Goal: Task Accomplishment & Management: Use online tool/utility

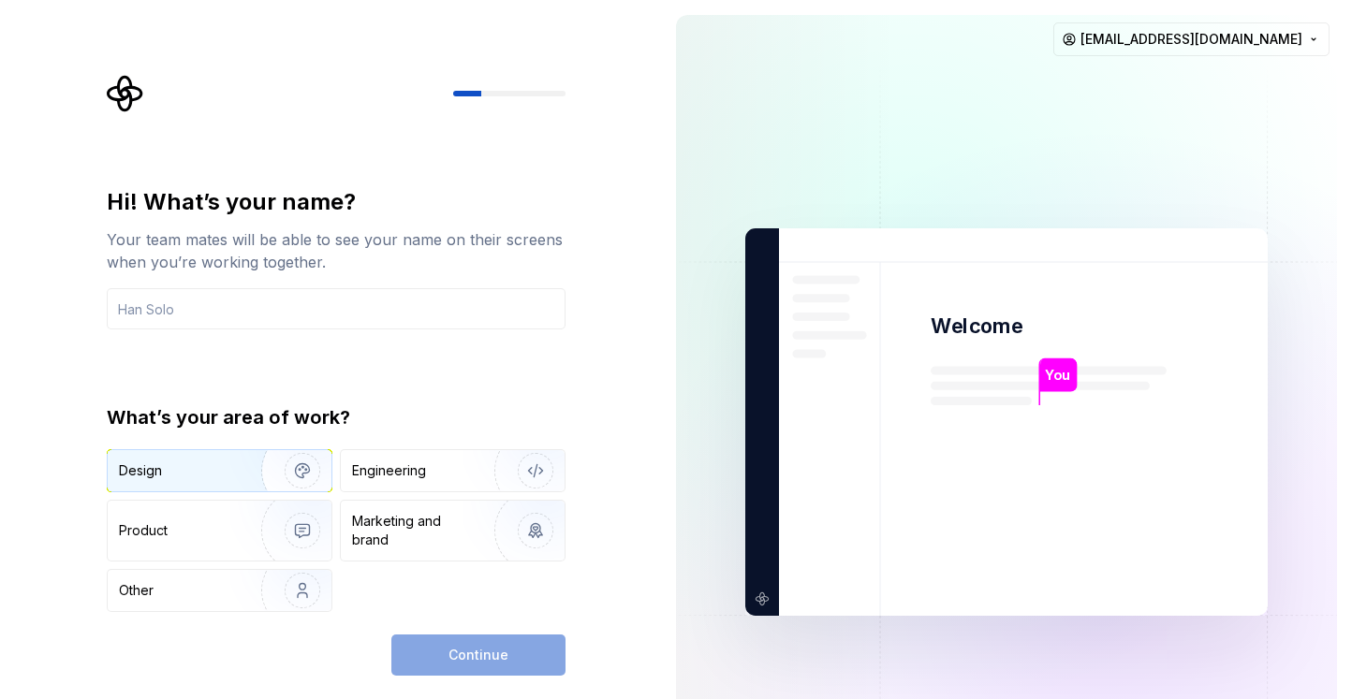
click at [241, 471] on img "button" at bounding box center [290, 470] width 120 height 125
click at [508, 665] on div "Continue" at bounding box center [478, 655] width 174 height 41
click at [342, 306] on input "text" at bounding box center [336, 308] width 459 height 41
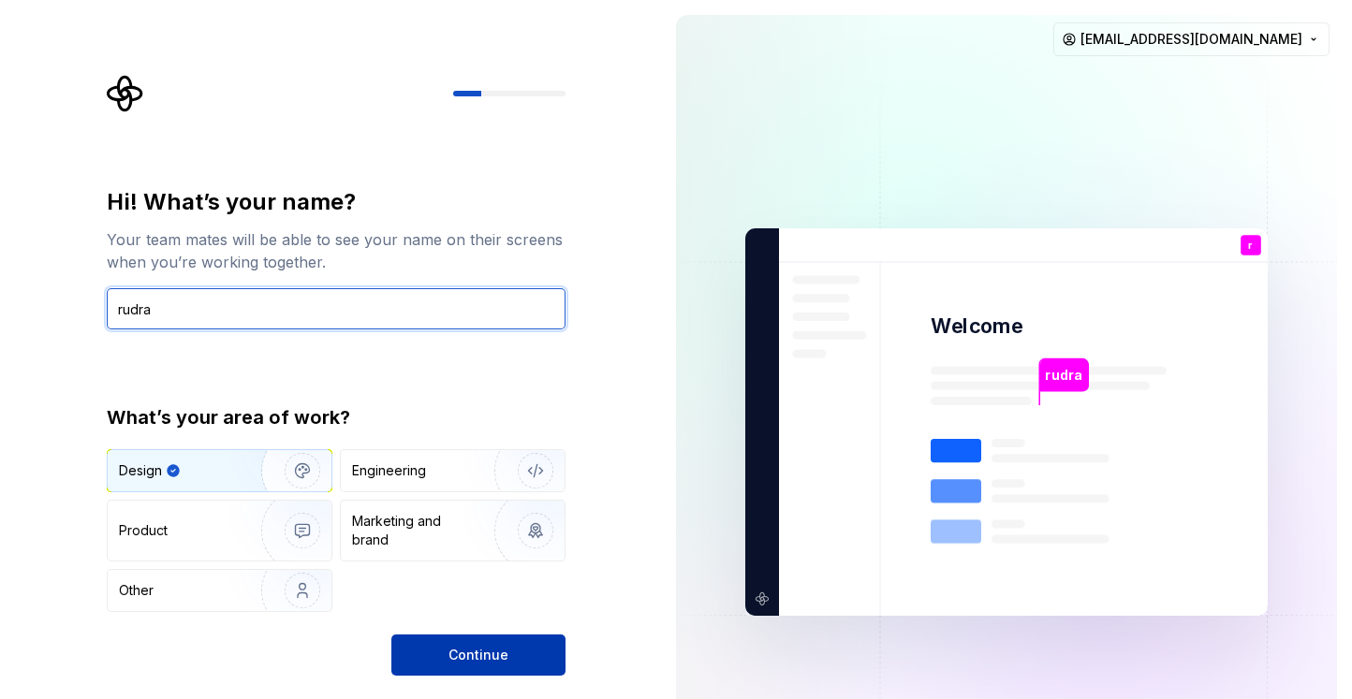
type input "rudra"
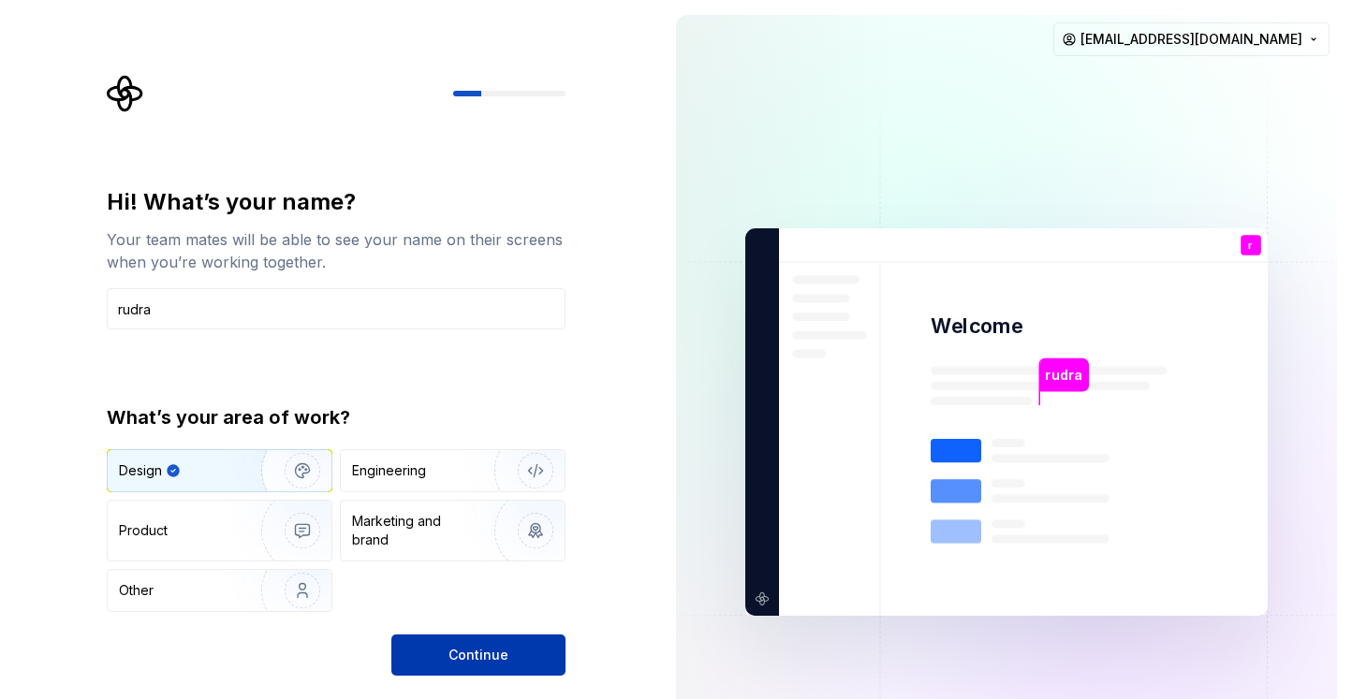
click at [517, 664] on button "Continue" at bounding box center [478, 655] width 174 height 41
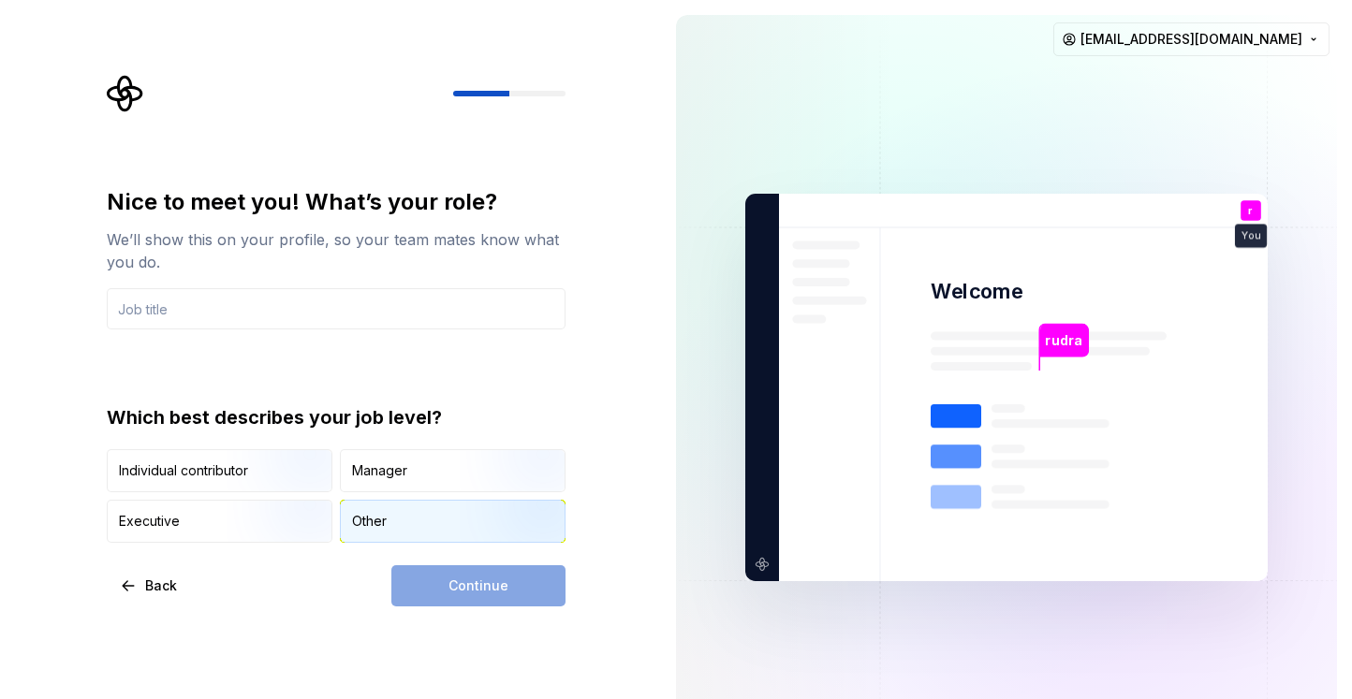
click at [373, 507] on div "Other" at bounding box center [453, 521] width 224 height 41
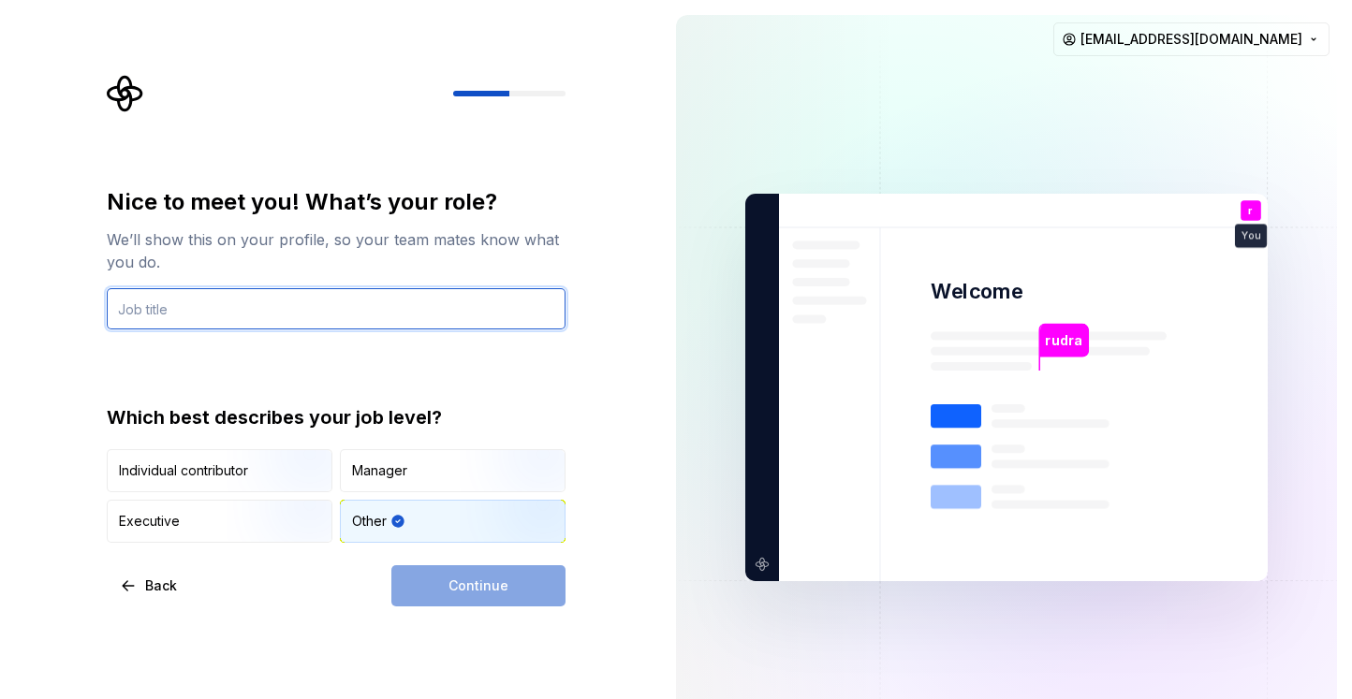
click at [204, 304] on input "text" at bounding box center [336, 308] width 459 height 41
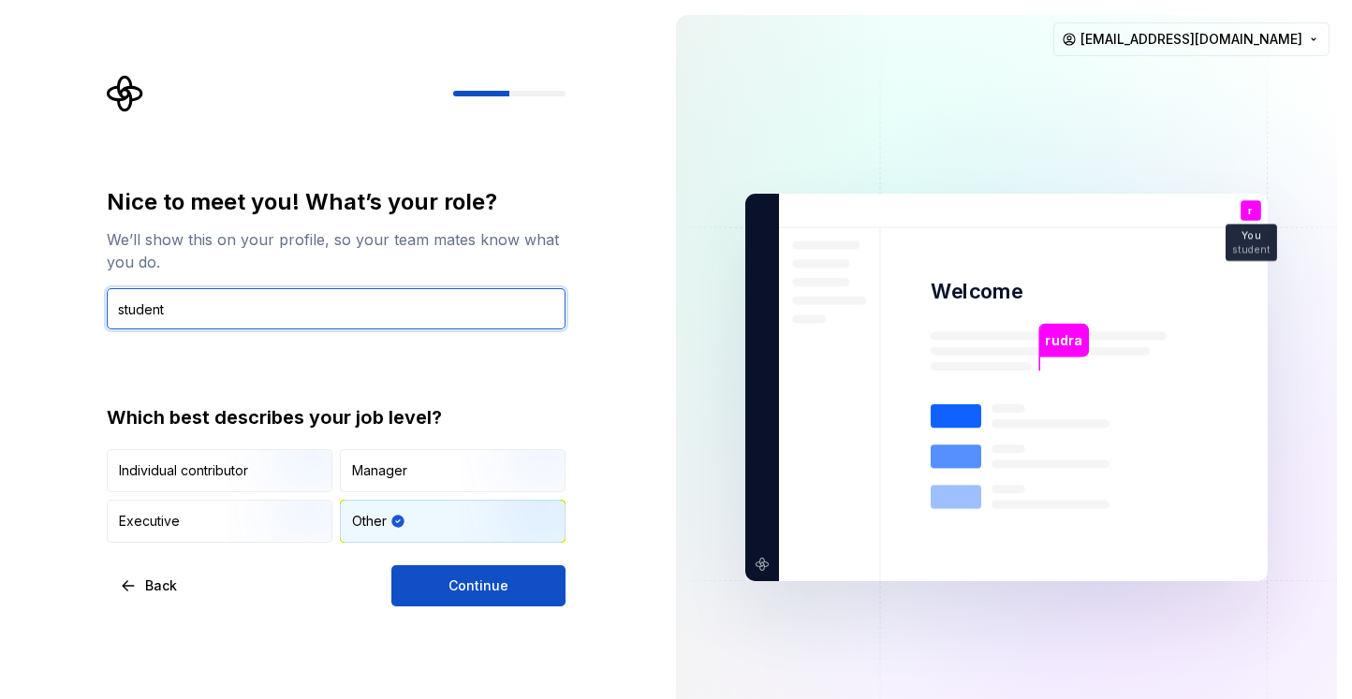
type input "student"
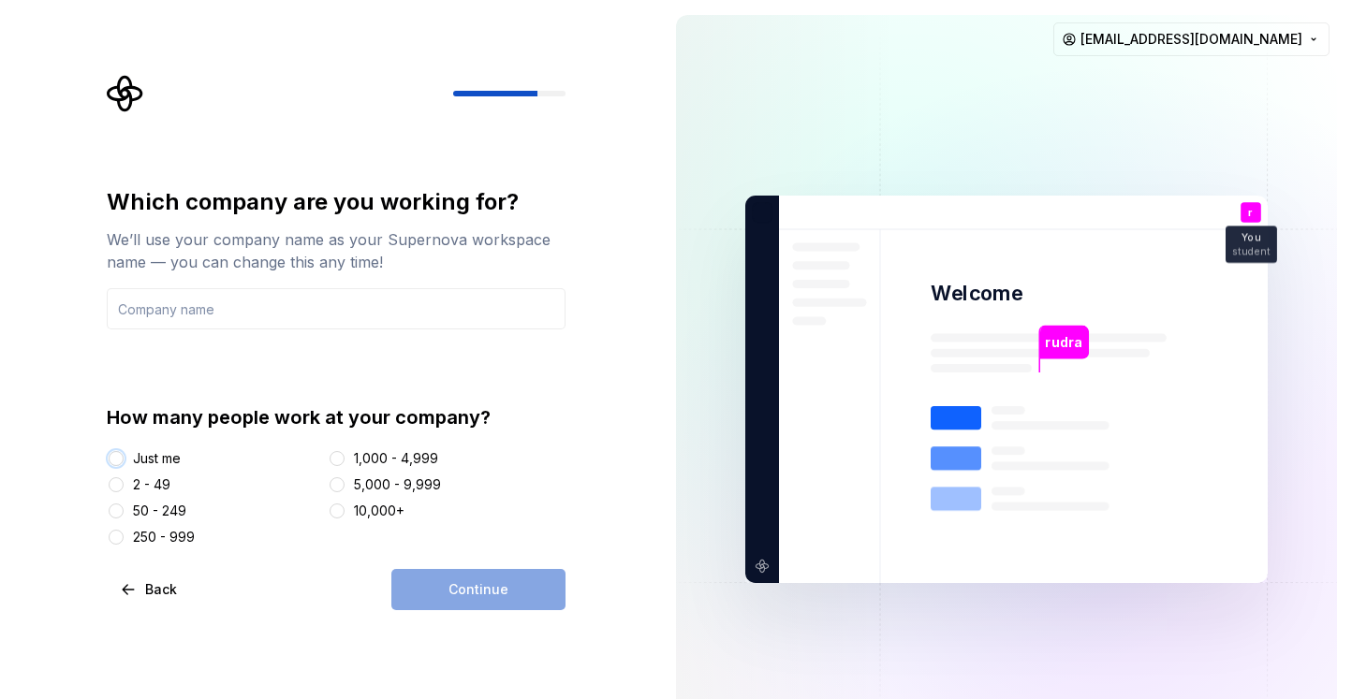
click at [113, 461] on button "Just me" at bounding box center [116, 458] width 15 height 15
click at [456, 580] on div "Continue" at bounding box center [478, 589] width 174 height 41
click at [306, 315] on input "text" at bounding box center [336, 308] width 459 height 41
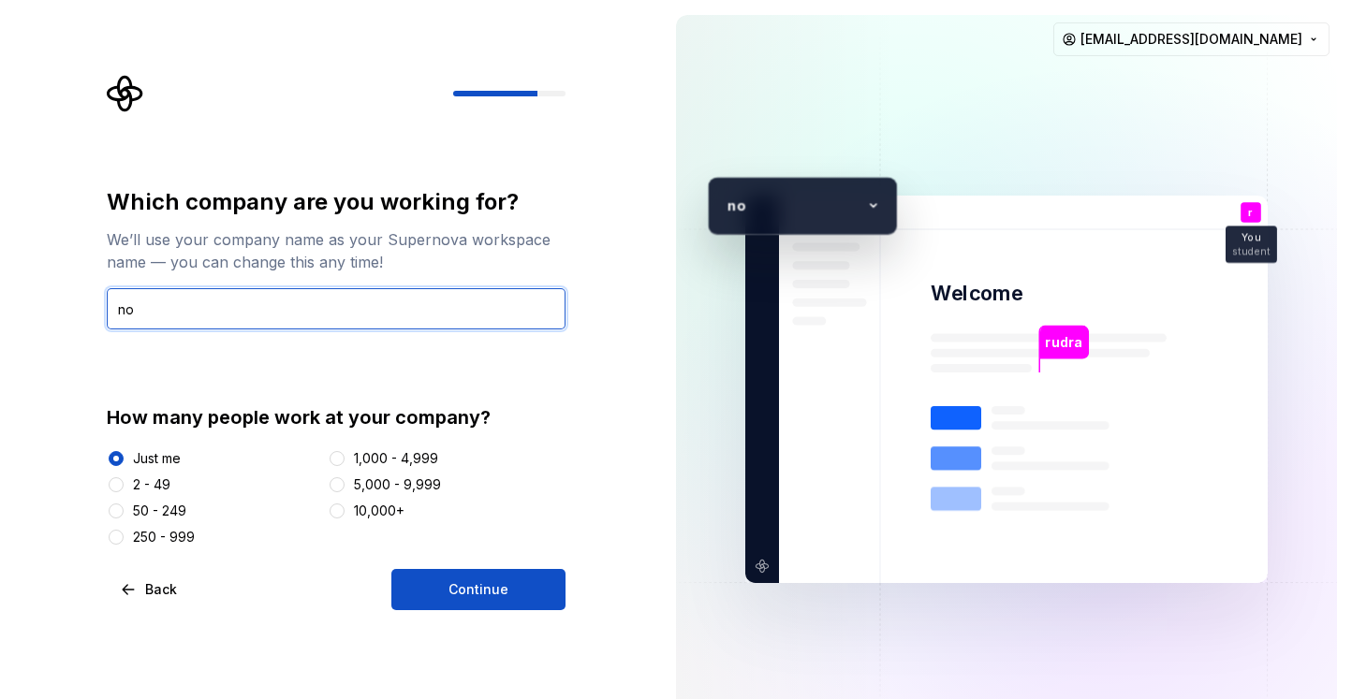
type input "n"
type input "student"
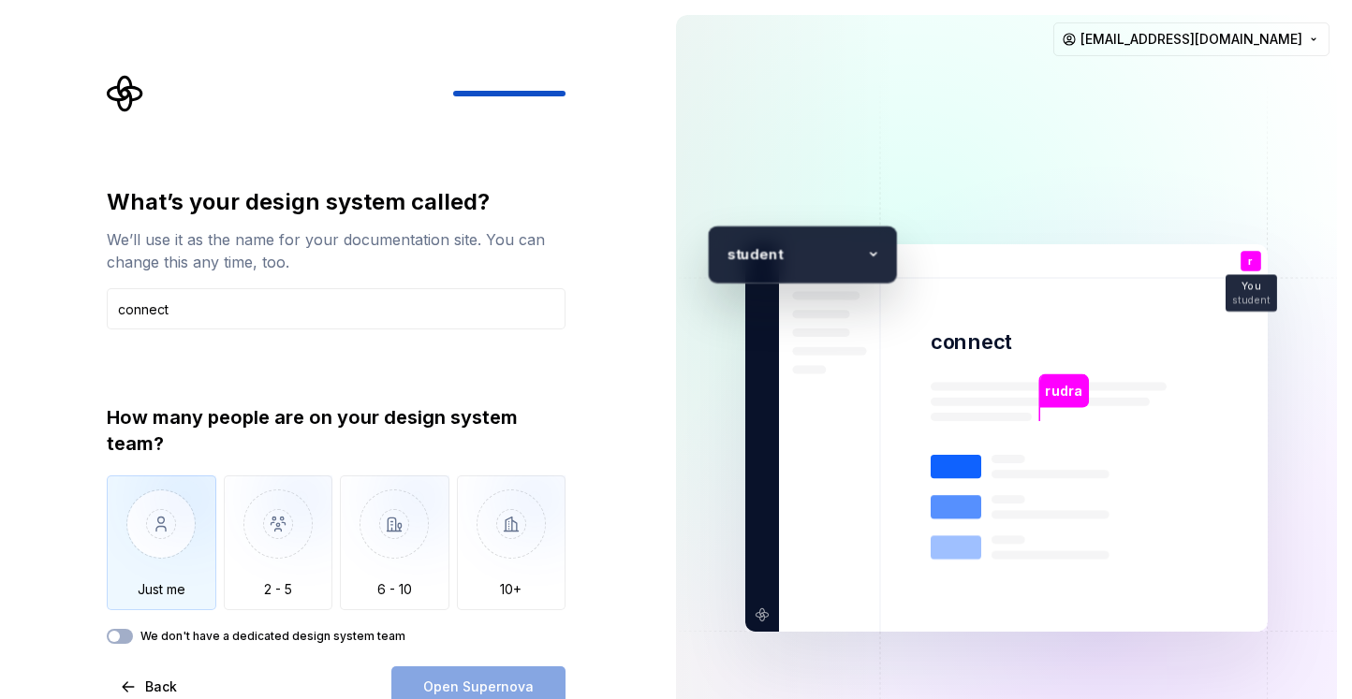
type input "connect"
click at [187, 550] on img "button" at bounding box center [162, 538] width 110 height 125
click at [479, 684] on span "Open Supernova" at bounding box center [478, 687] width 110 height 19
click at [119, 628] on div "How many people are on your design system team? Just me 2 - 5 6 - 10 10+ We don…" at bounding box center [336, 524] width 459 height 240
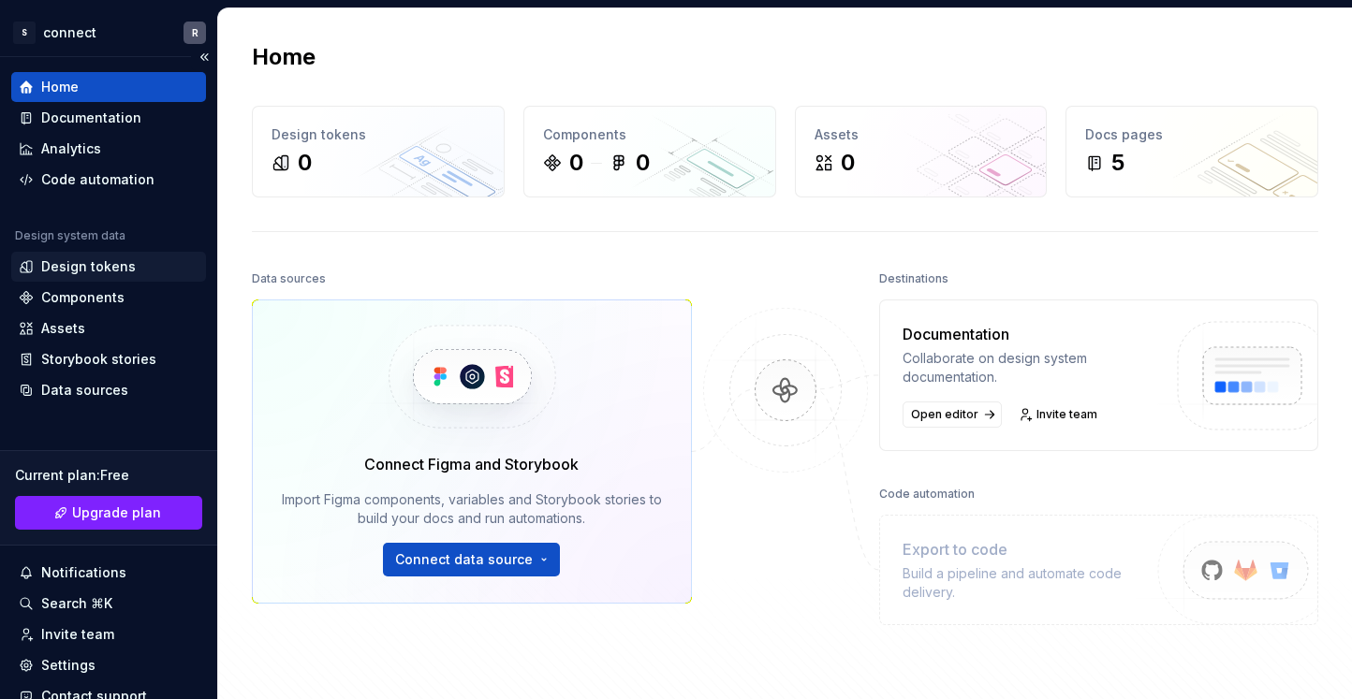
click at [107, 275] on div "Design tokens" at bounding box center [88, 266] width 95 height 19
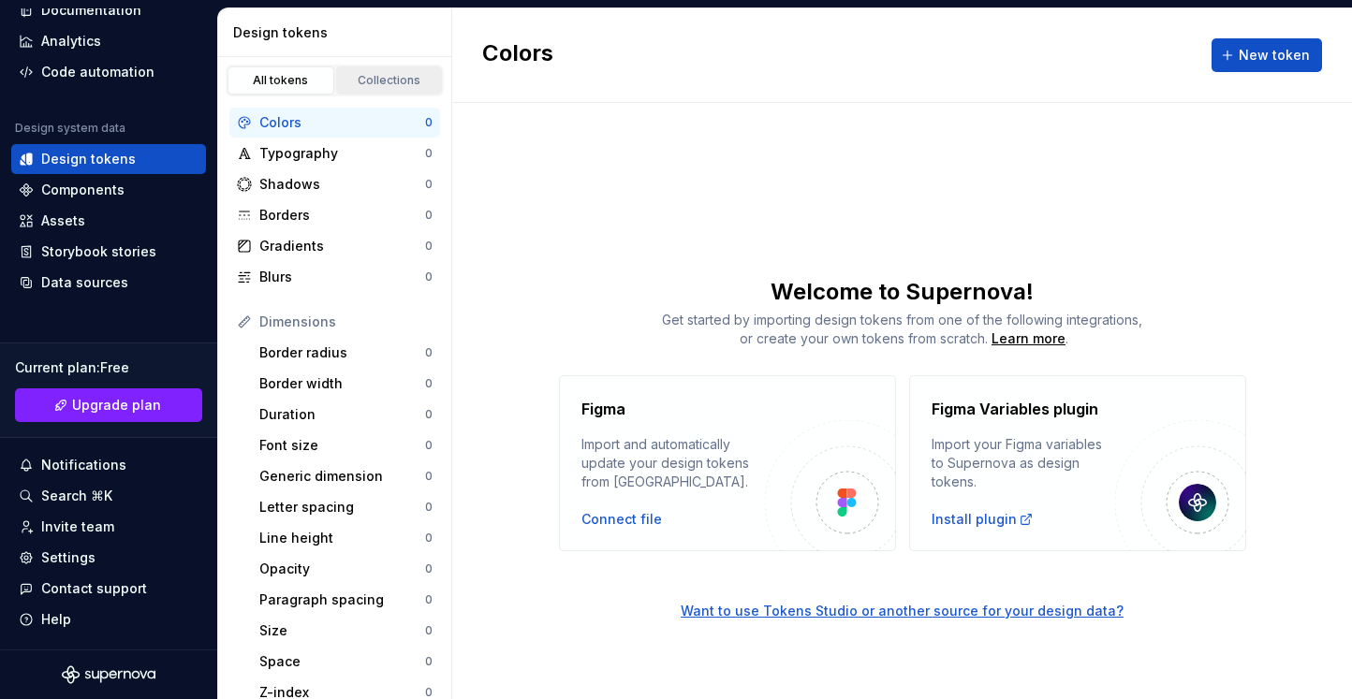
click at [369, 83] on div "Collections" at bounding box center [390, 80] width 94 height 15
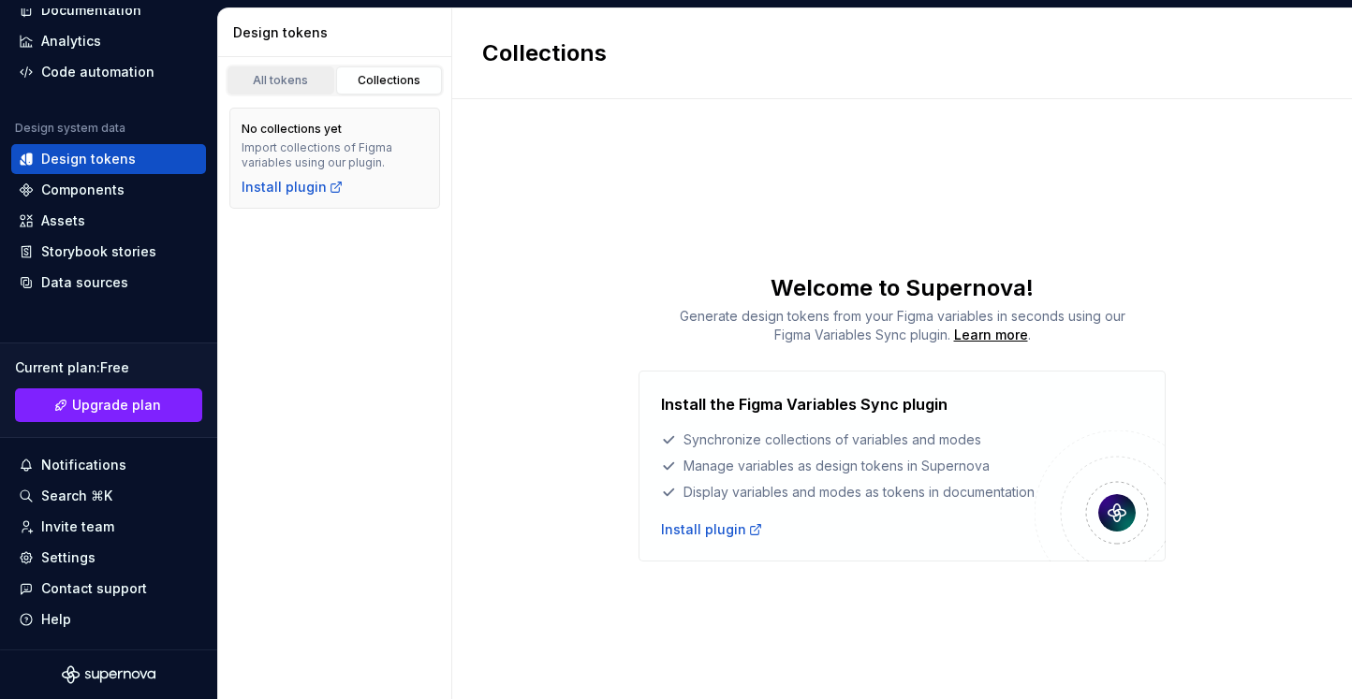
click at [278, 86] on div "All tokens" at bounding box center [281, 80] width 94 height 15
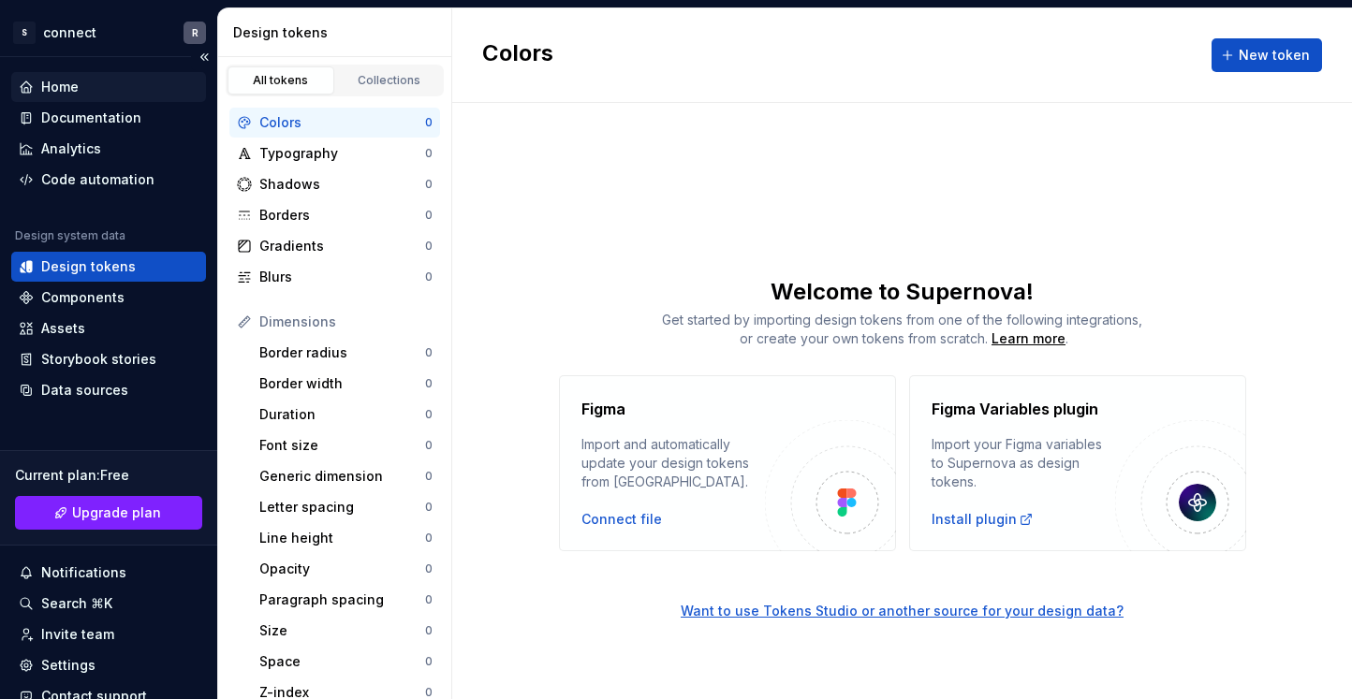
click at [47, 78] on div "Home" at bounding box center [59, 87] width 37 height 19
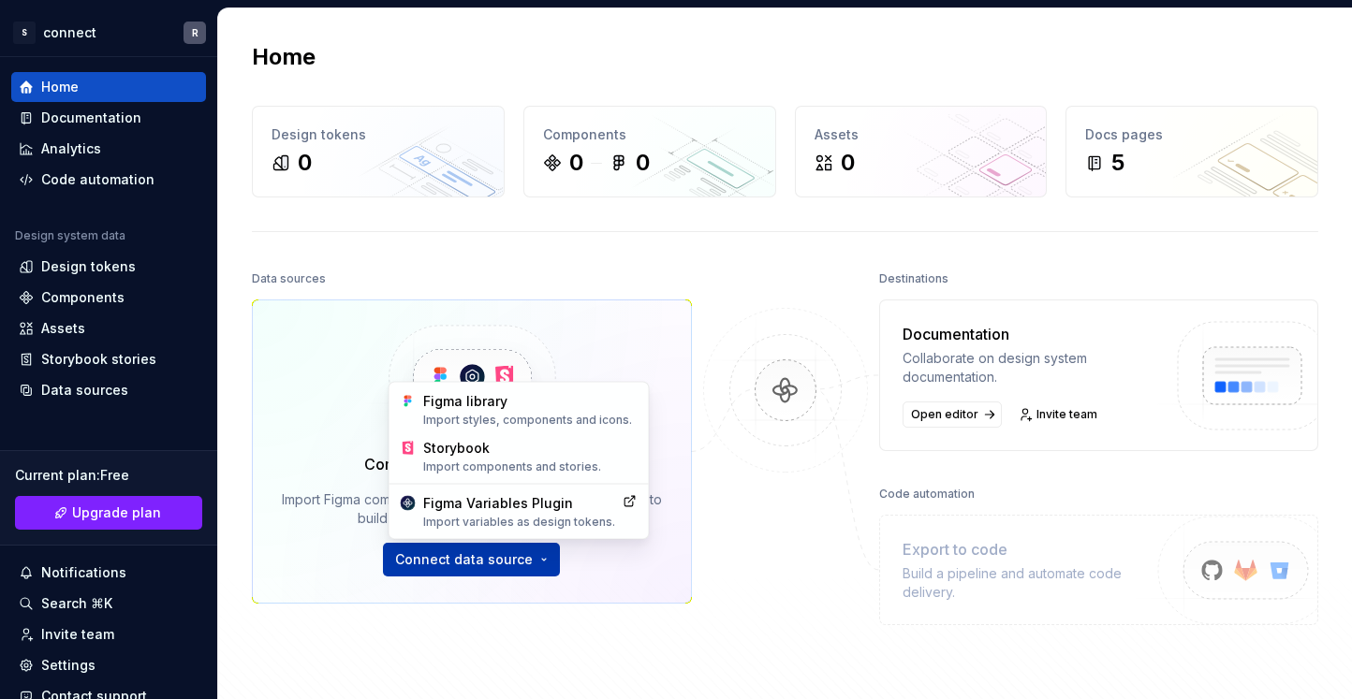
click at [434, 570] on html "S connect R Home Documentation Analytics Code automation Design system data Des…" at bounding box center [676, 349] width 1352 height 699
click at [482, 400] on div "Figma library Import styles, components and icons." at bounding box center [528, 409] width 214 height 36
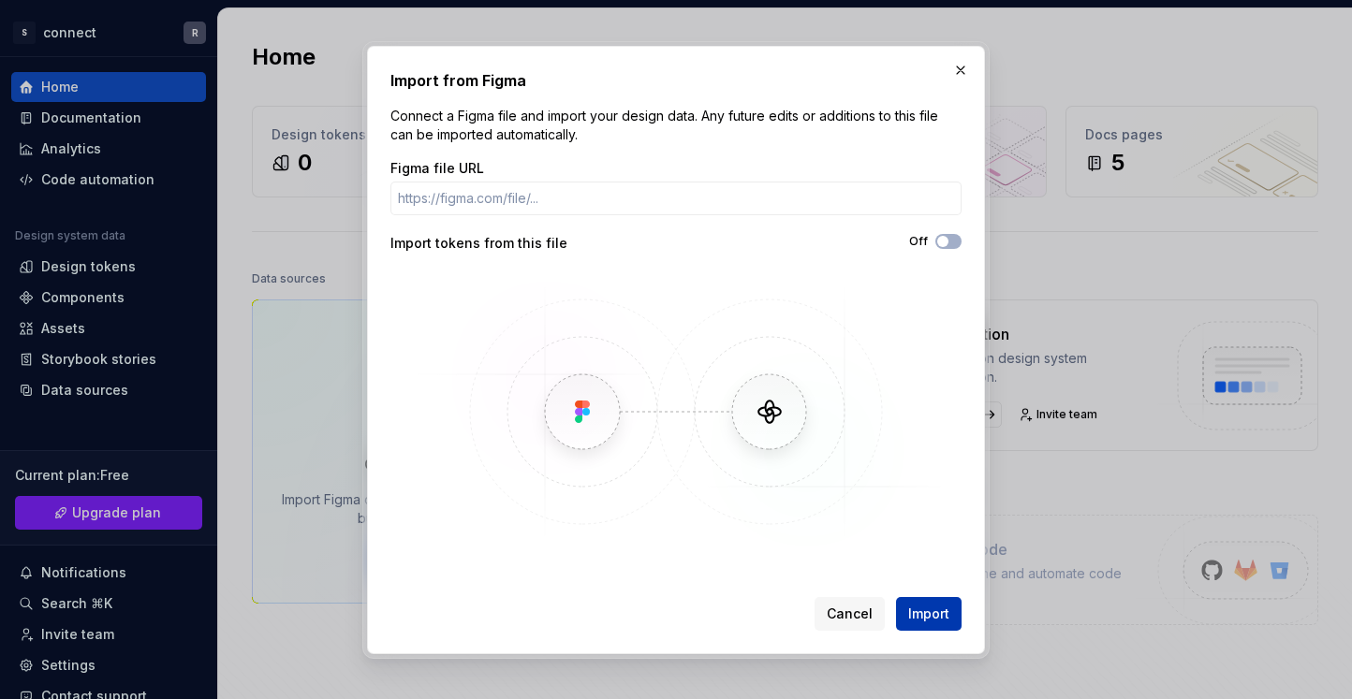
click at [929, 619] on span "Import" at bounding box center [928, 614] width 41 height 19
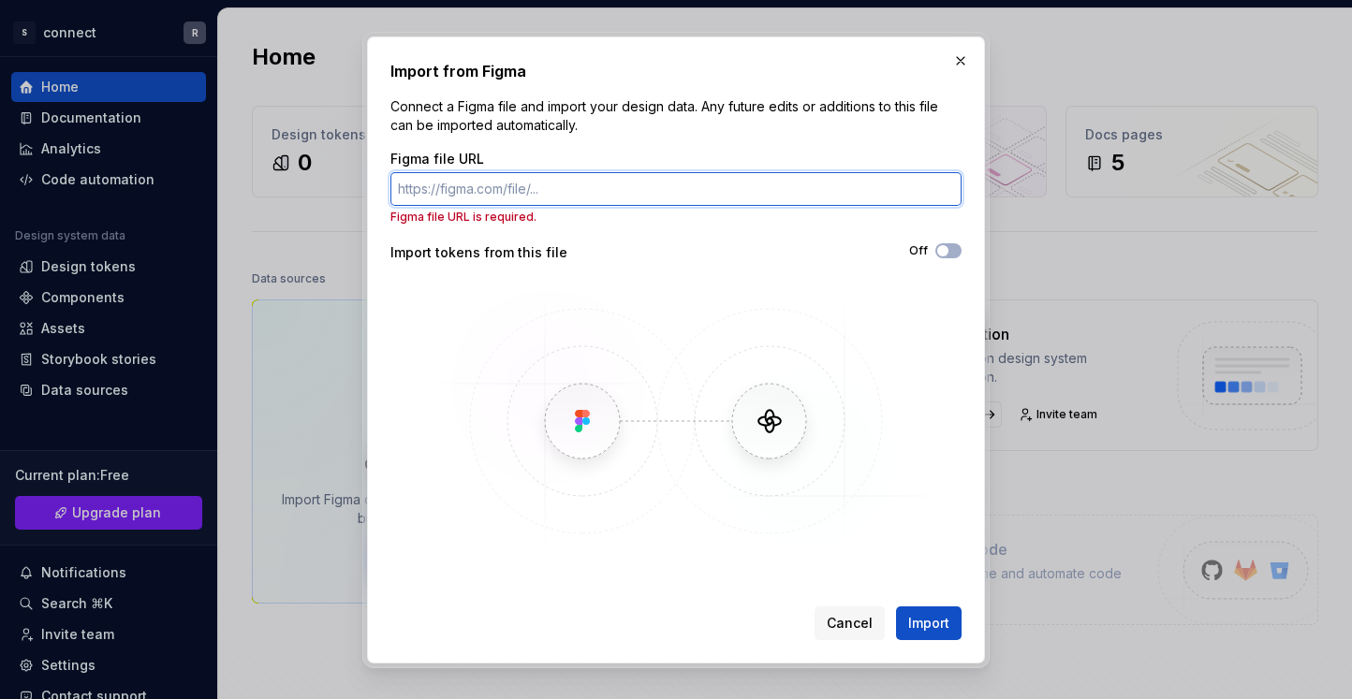
paste input "[URL][DOMAIN_NAME]"
type input "[URL][DOMAIN_NAME]"
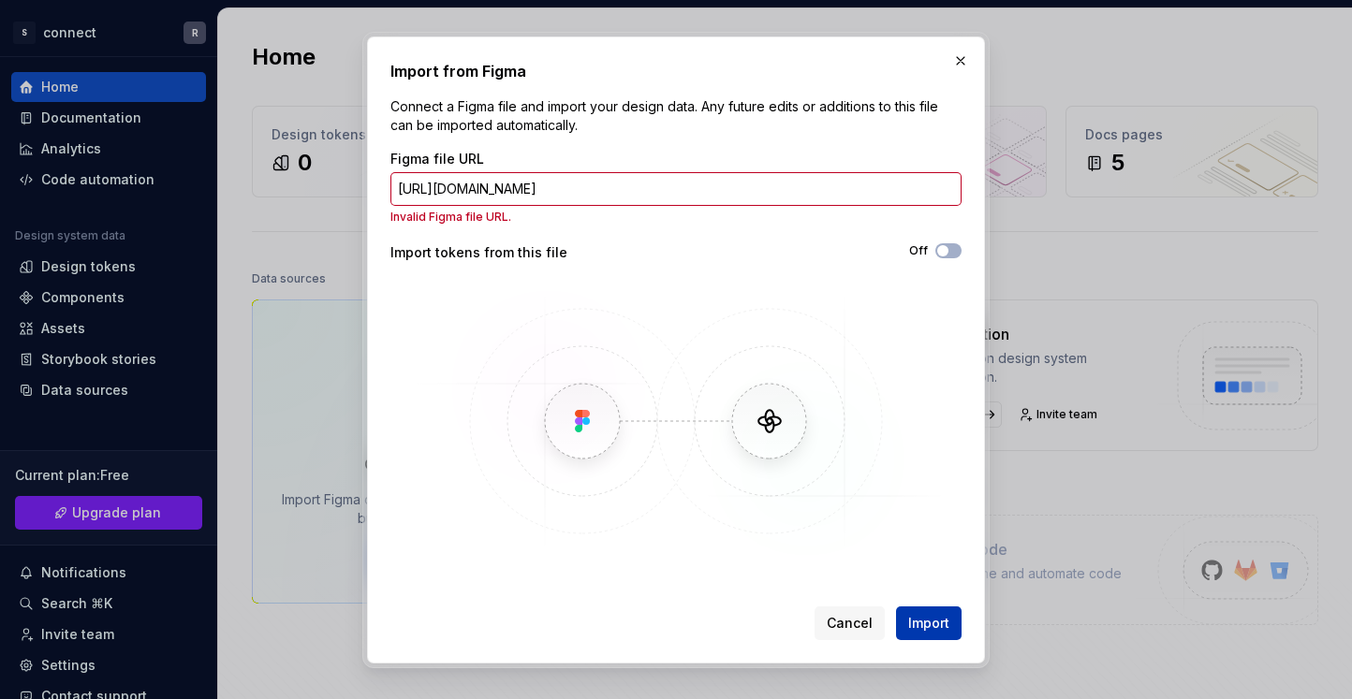
click at [930, 628] on span "Import" at bounding box center [928, 623] width 41 height 19
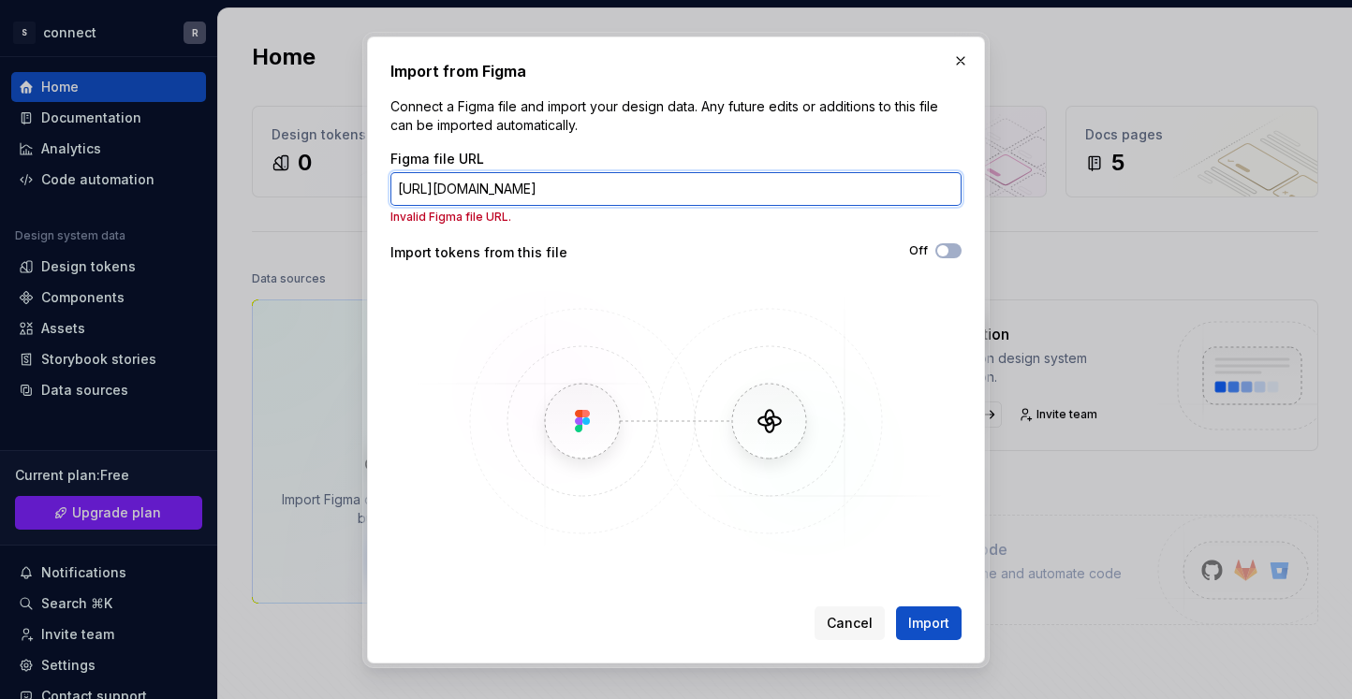
click at [525, 182] on input "[URL][DOMAIN_NAME]" at bounding box center [675, 189] width 571 height 34
paste input "[URL][DOMAIN_NAME]"
type input "[URL][DOMAIN_NAME]"
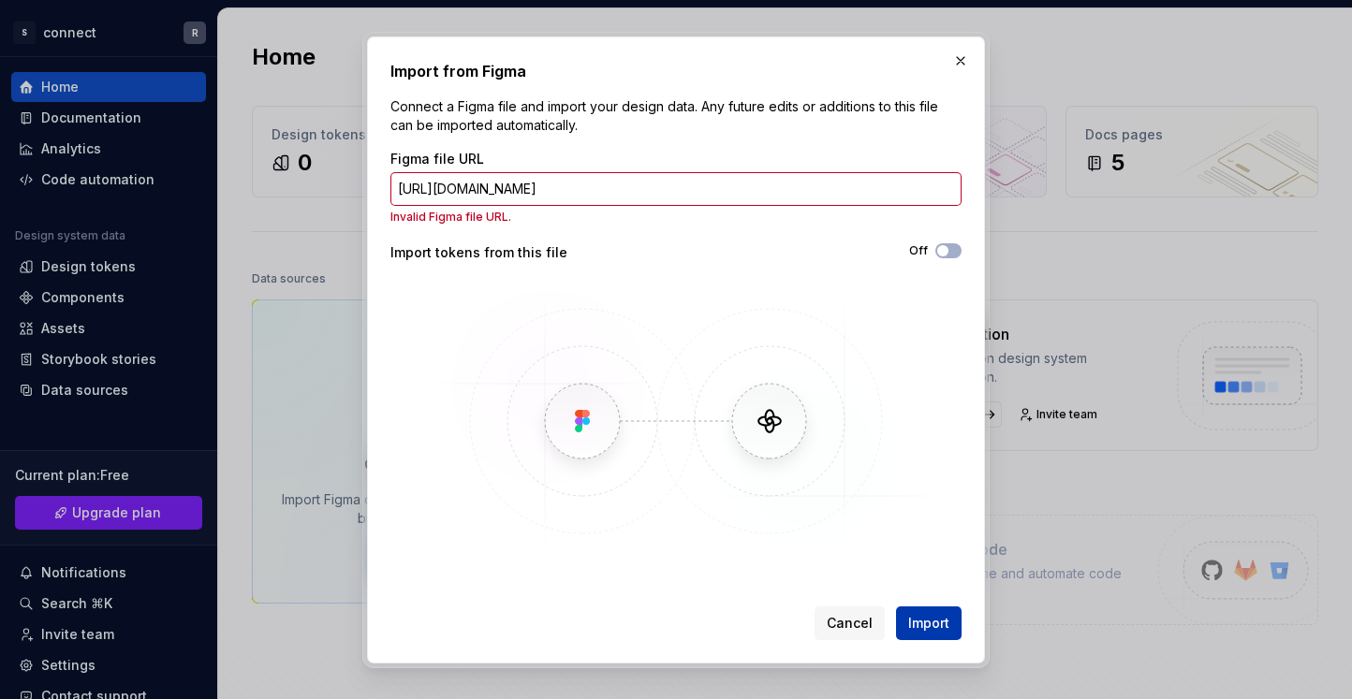
click at [933, 634] on button "Import" at bounding box center [929, 624] width 66 height 34
click at [921, 618] on span "Import" at bounding box center [928, 623] width 41 height 19
click at [910, 625] on span "Import" at bounding box center [928, 623] width 41 height 19
click at [754, 446] on img at bounding box center [675, 421] width 543 height 281
drag, startPoint x: 582, startPoint y: 426, endPoint x: 593, endPoint y: 426, distance: 11.2
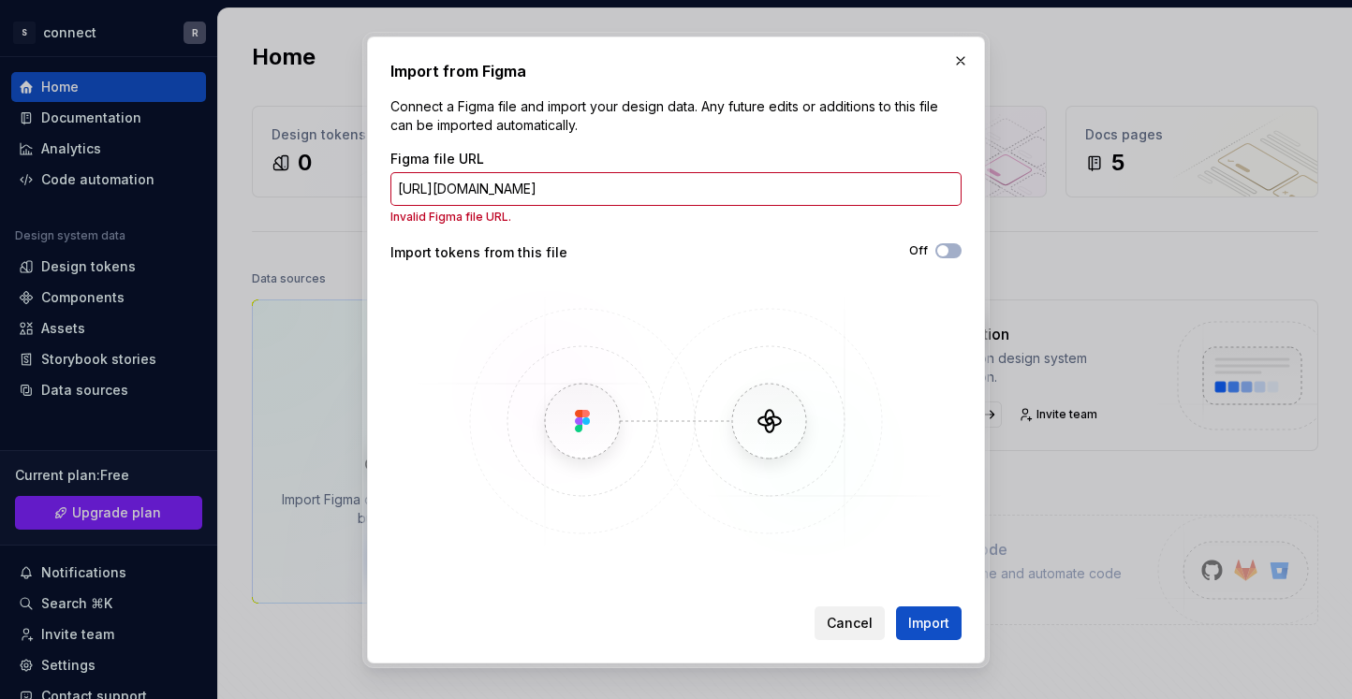
click at [856, 614] on span "Cancel" at bounding box center [850, 623] width 46 height 19
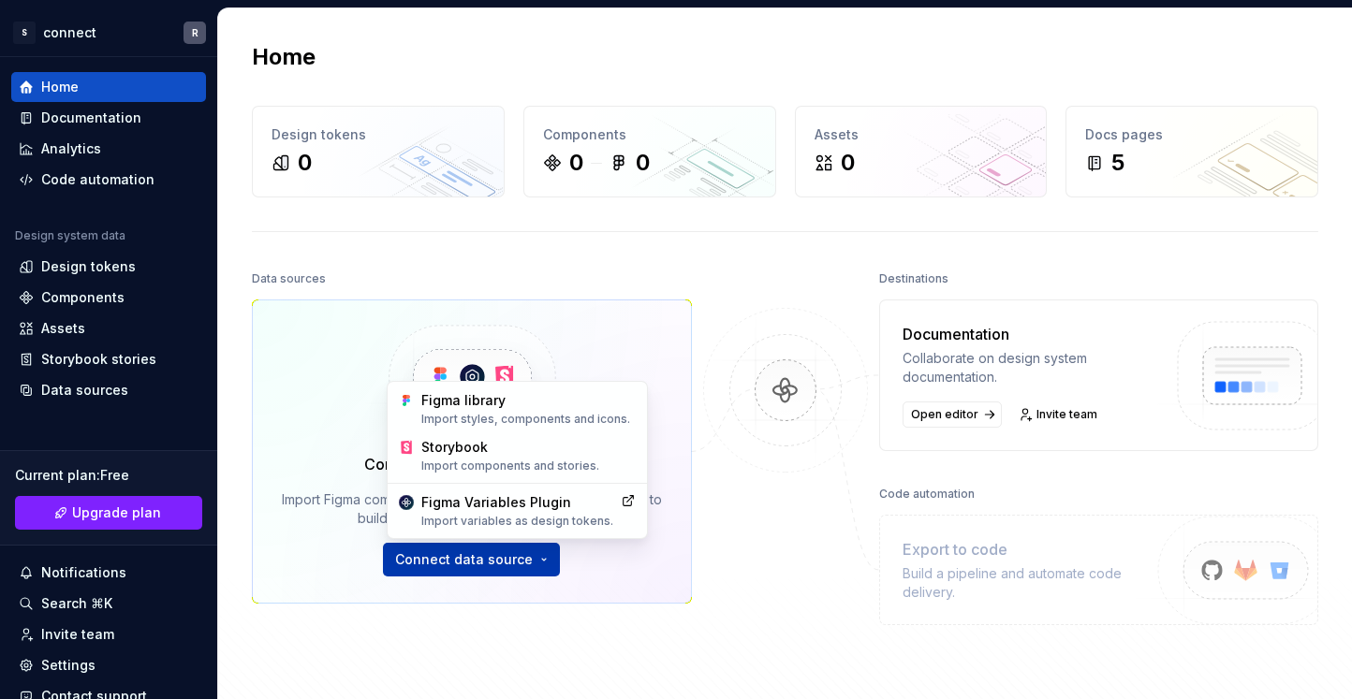
click at [482, 568] on html "S connect R Home Documentation Analytics Code automation Design system data Des…" at bounding box center [676, 349] width 1352 height 699
click at [540, 421] on div "Import styles, components and icons." at bounding box center [528, 419] width 214 height 15
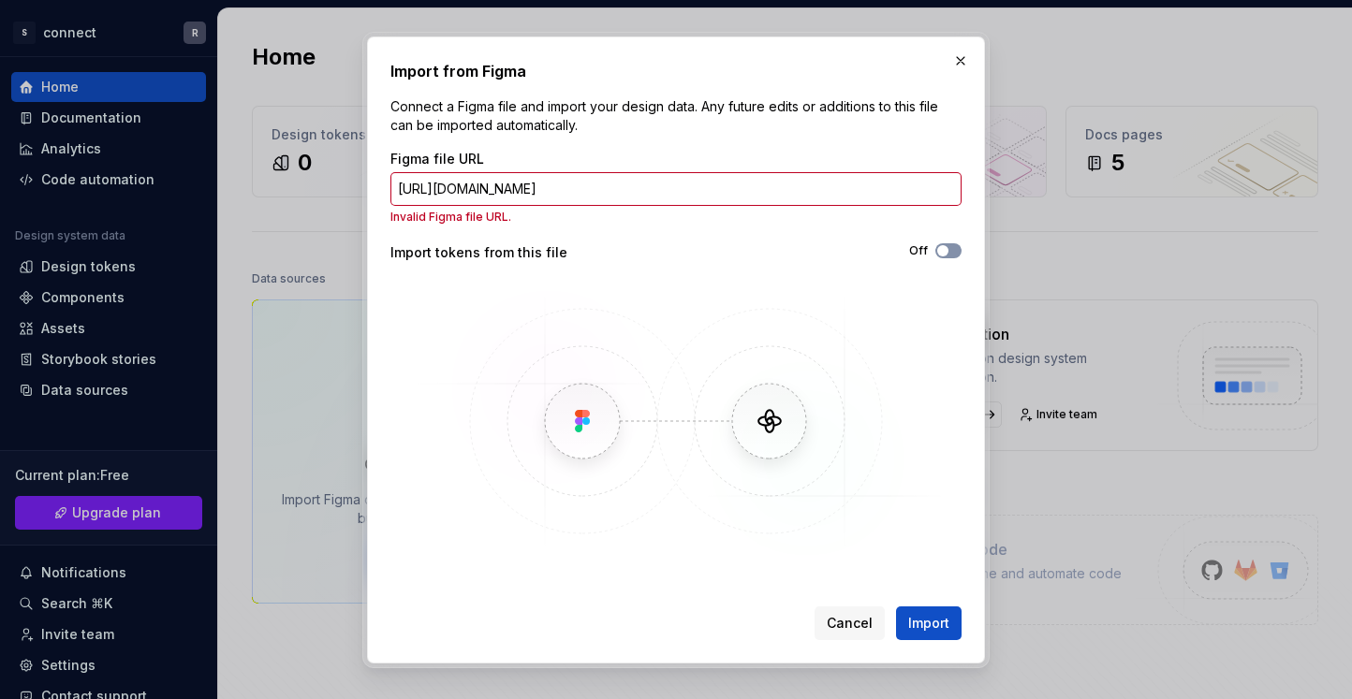
click at [947, 251] on span "button" at bounding box center [942, 250] width 11 height 11
click at [934, 622] on span "Import" at bounding box center [928, 623] width 41 height 19
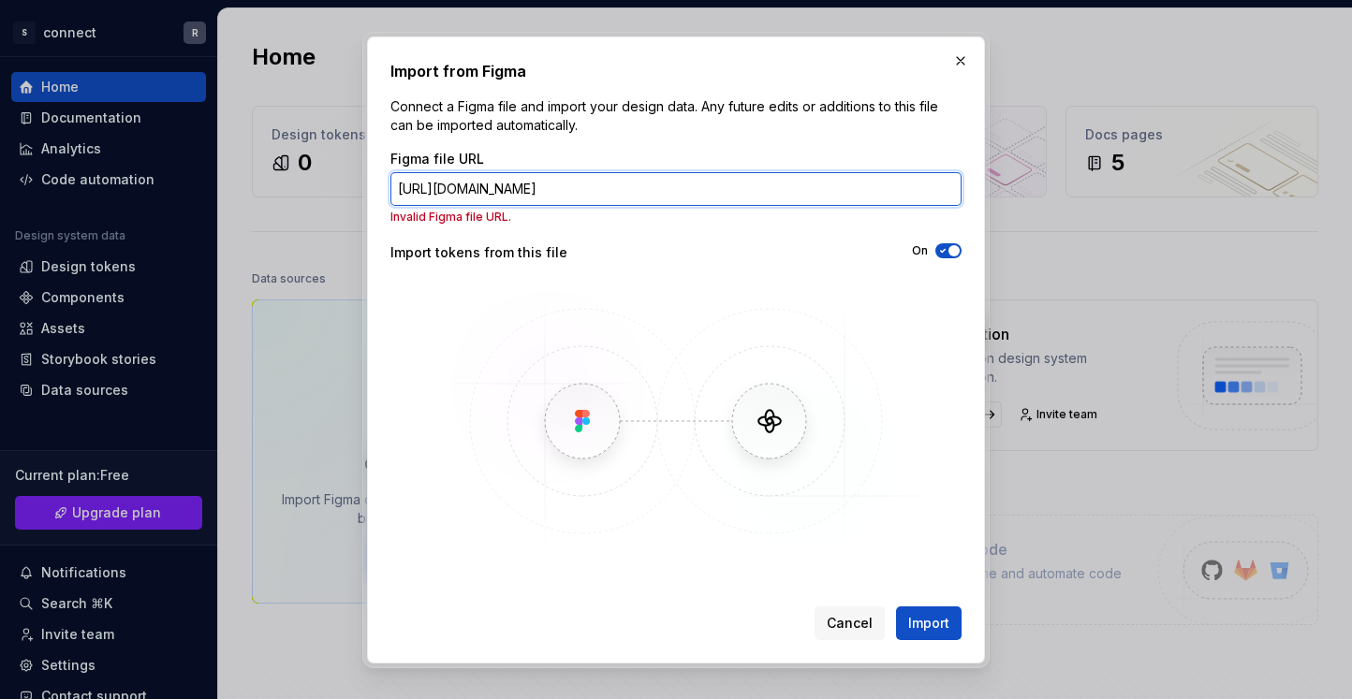
click at [586, 199] on input "[URL][DOMAIN_NAME]" at bounding box center [675, 189] width 571 height 34
type input "[URL][DOMAIN_NAME]"
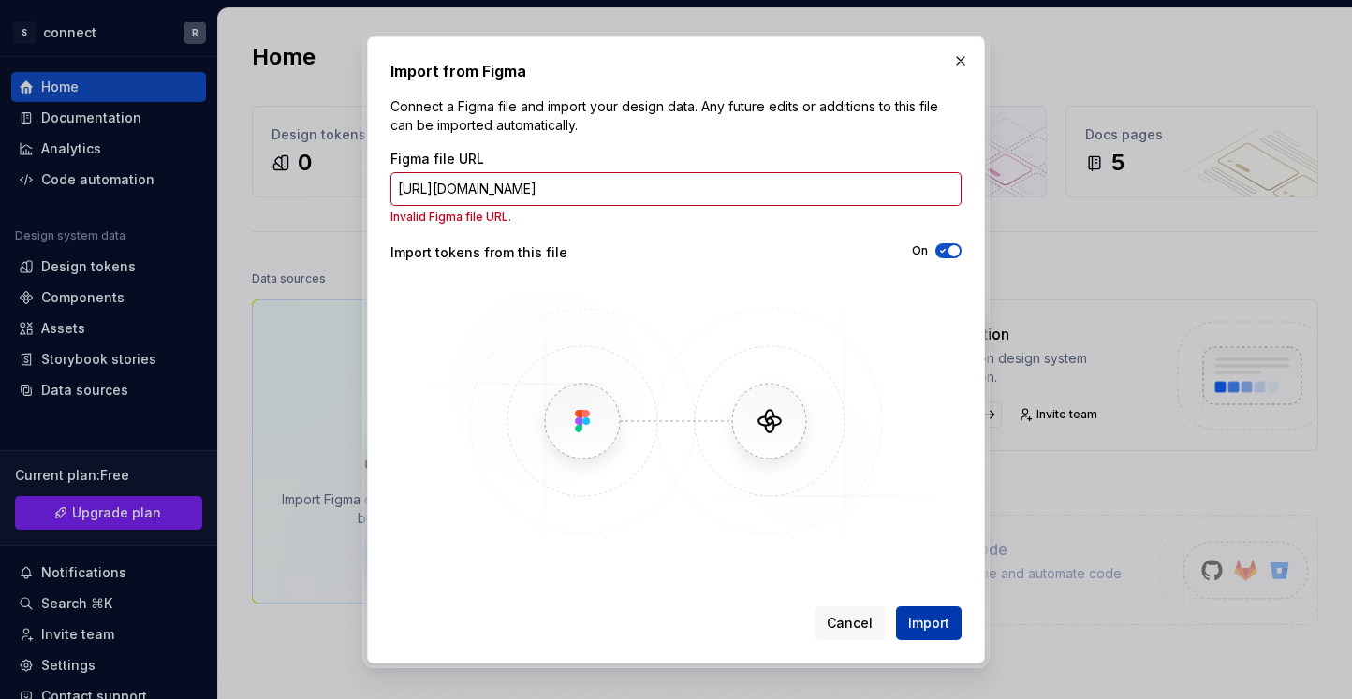
click at [944, 627] on span "Import" at bounding box center [928, 623] width 41 height 19
click at [966, 67] on button "button" at bounding box center [960, 61] width 26 height 26
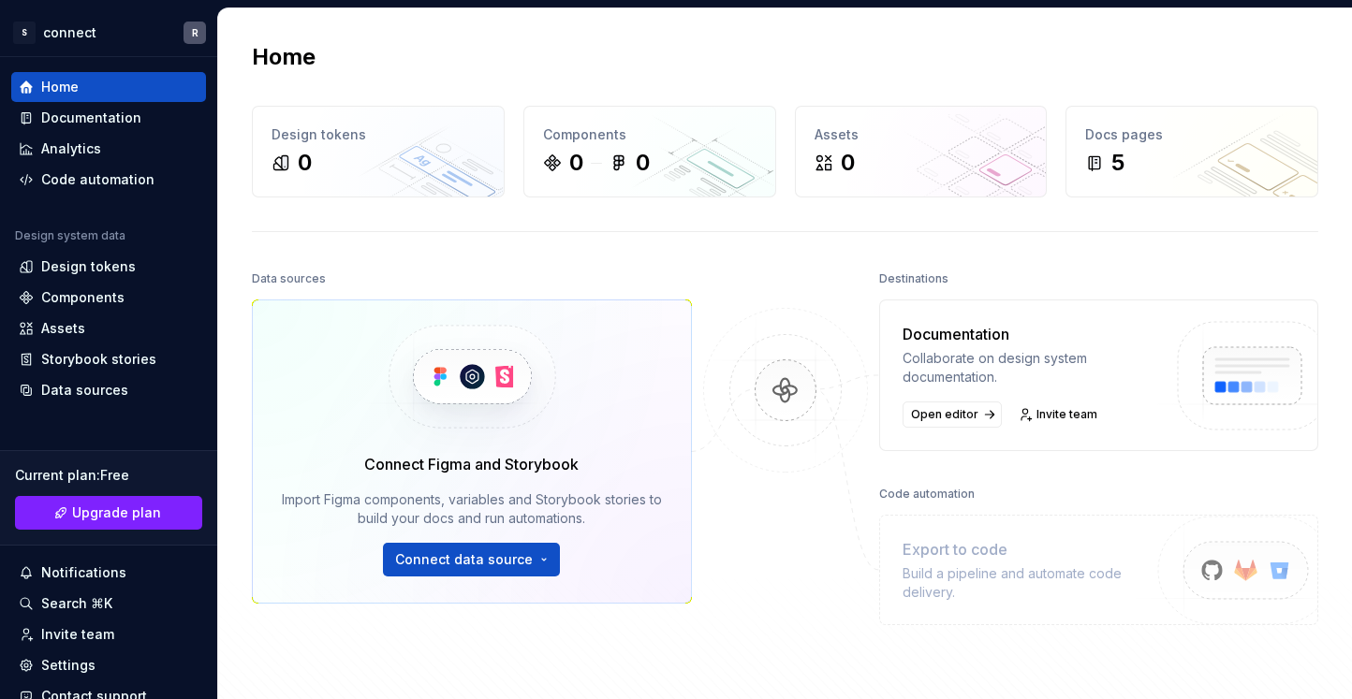
click at [507, 540] on div "Connect Figma and Storybook Import Figma components, variables and Storybook st…" at bounding box center [472, 515] width 386 height 124
click at [505, 553] on html "S connect R Home Documentation Analytics Code automation Design system data Des…" at bounding box center [676, 349] width 1352 height 699
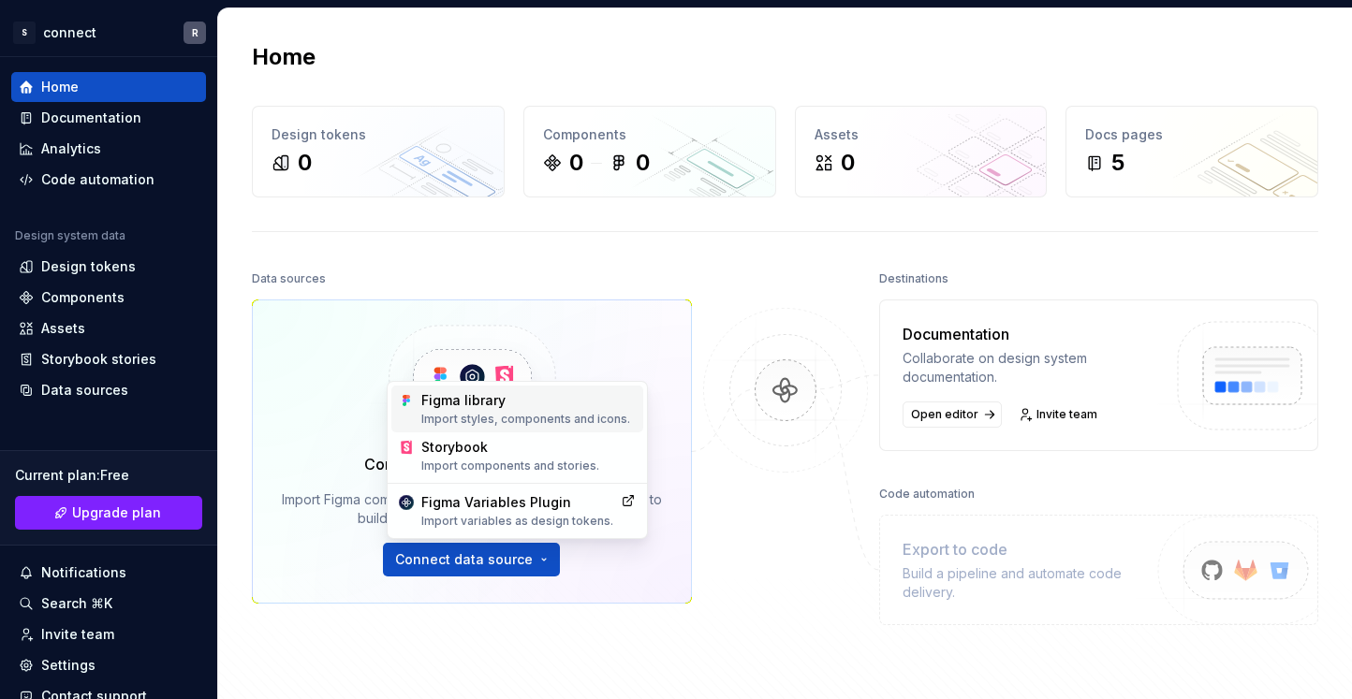
click at [532, 422] on div "Import styles, components and icons." at bounding box center [528, 419] width 214 height 15
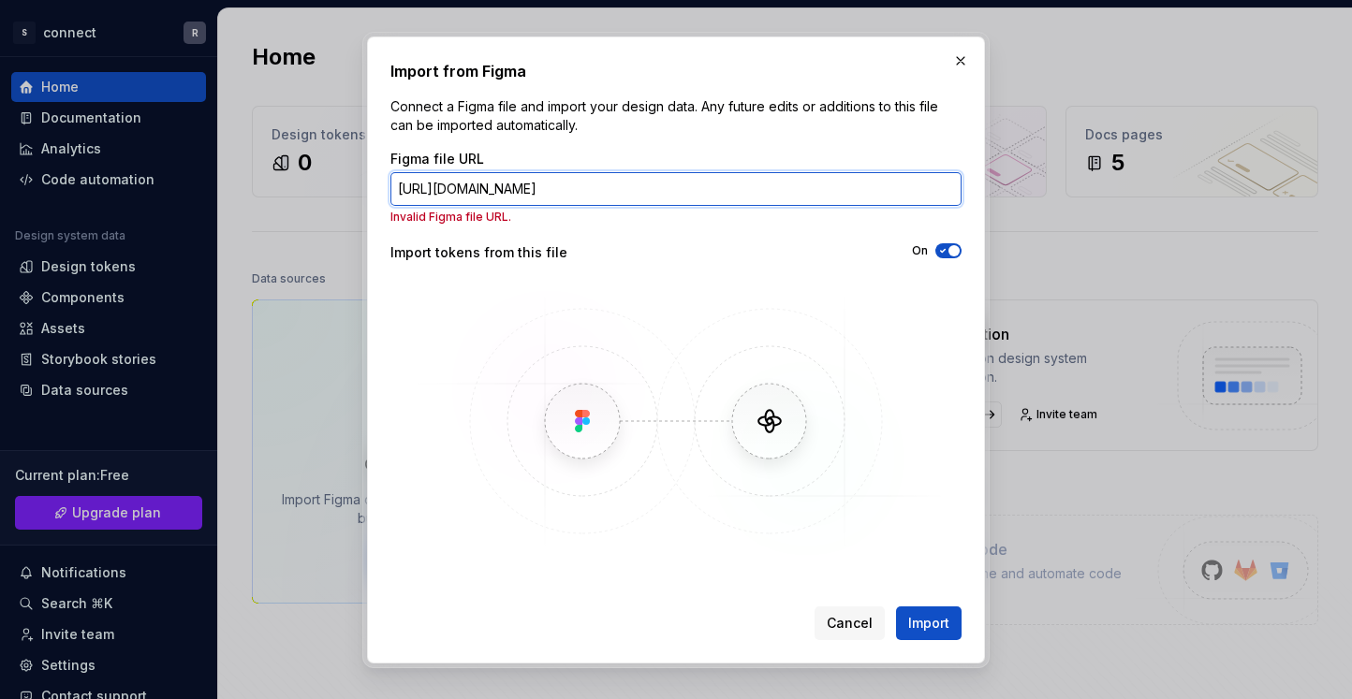
drag, startPoint x: 578, startPoint y: 198, endPoint x: 400, endPoint y: 185, distance: 178.3
click at [400, 184] on input "[URL][DOMAIN_NAME]" at bounding box center [675, 189] width 571 height 34
paste input "/design/IPhaTOyHULlPMxMyUKJVCz/Untitled?node-id=0-1&m=dev&t=UI51MtXBtHK3UKwF-1"
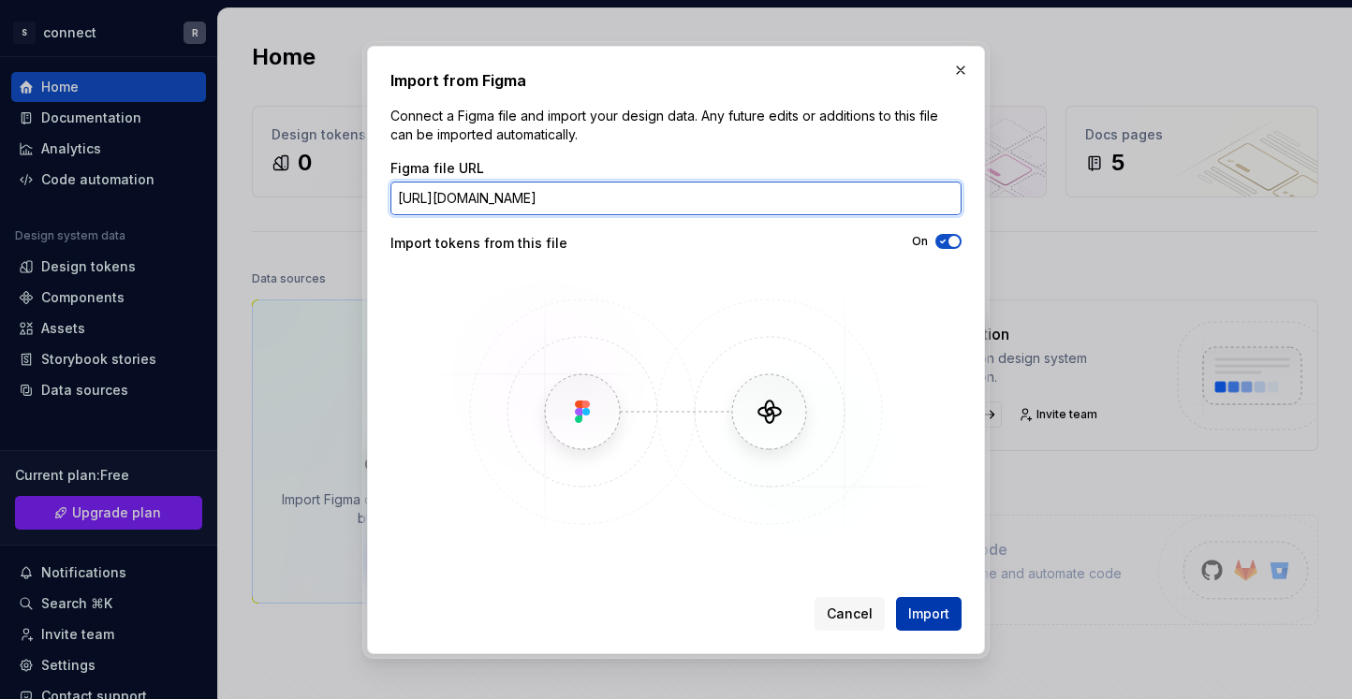
type input "[URL][DOMAIN_NAME]"
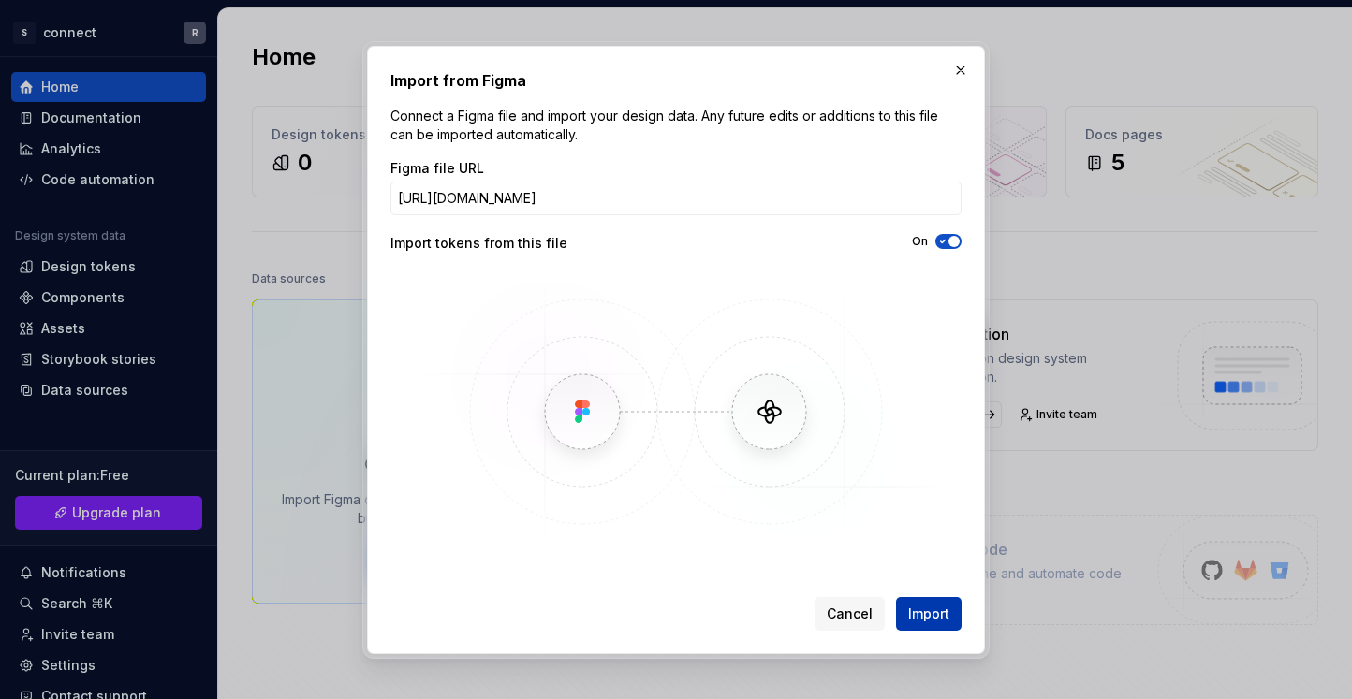
click at [926, 617] on span "Import" at bounding box center [928, 614] width 41 height 19
click at [845, 603] on button "Cancel" at bounding box center [849, 614] width 70 height 34
